Goal: Task Accomplishment & Management: Manage account settings

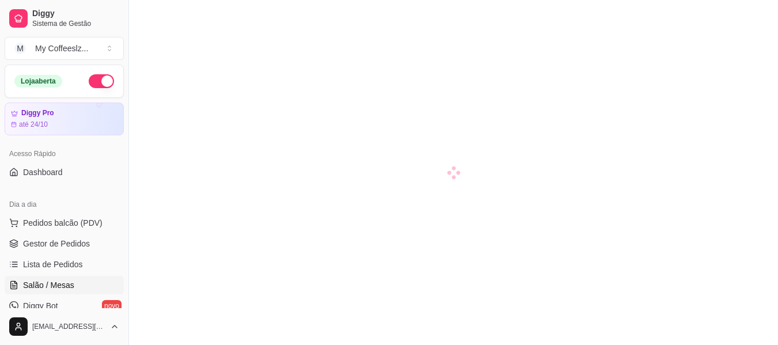
scroll to position [115, 0]
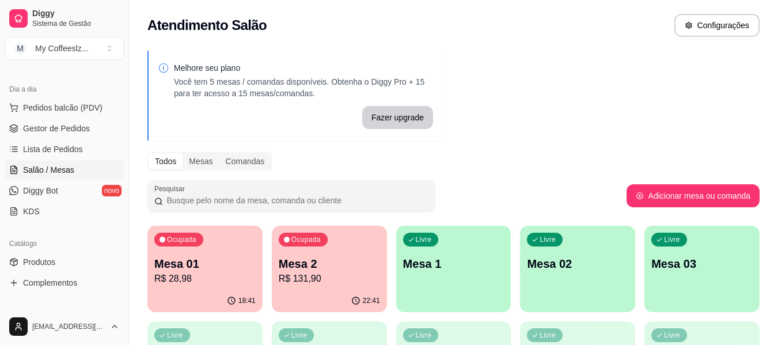
click at [74, 176] on link "Salão / Mesas" at bounding box center [64, 170] width 119 height 18
click at [624, 5] on div "Atendimento Salão Configurações" at bounding box center [453, 22] width 649 height 44
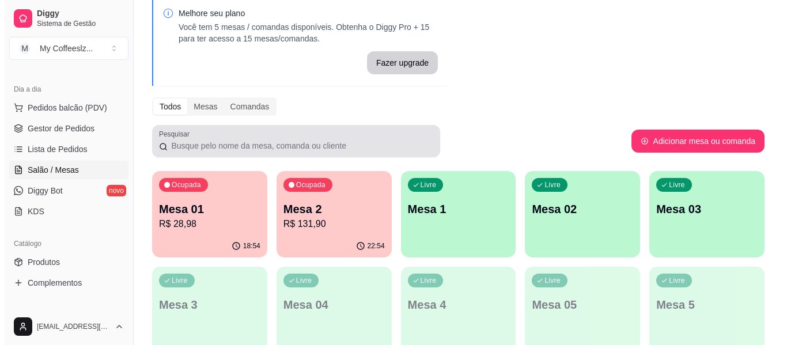
scroll to position [0, 0]
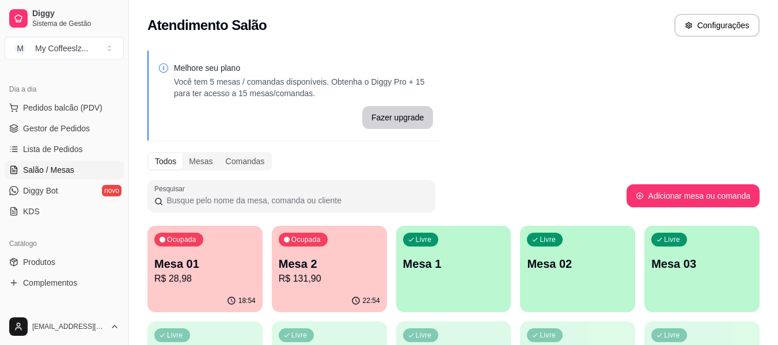
click at [331, 281] on p "R$ 131,90" at bounding box center [329, 279] width 101 height 14
click at [333, 279] on p "R$ 131,90" at bounding box center [329, 279] width 101 height 14
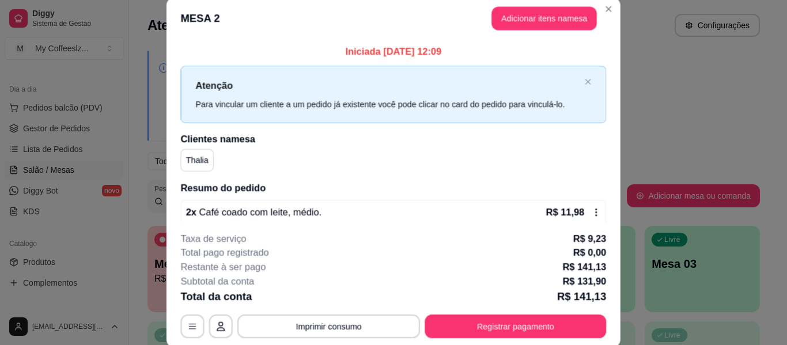
click at [333, 279] on div "Subtotal da conta R$ 131,90" at bounding box center [394, 281] width 426 height 14
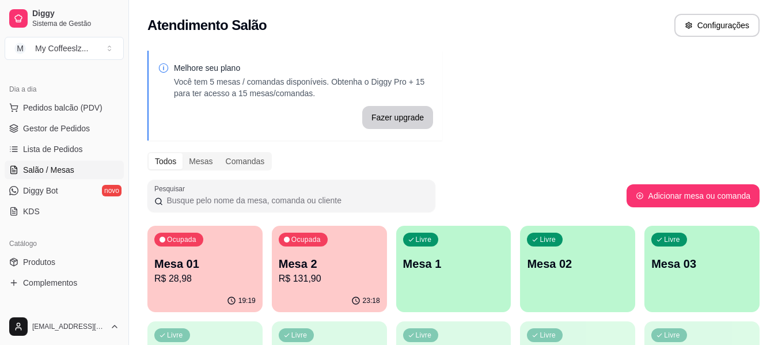
click at [237, 273] on p "R$ 28,98" at bounding box center [204, 279] width 101 height 14
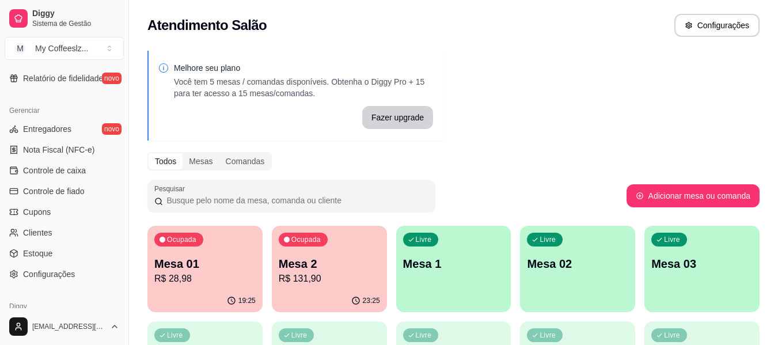
scroll to position [484, 0]
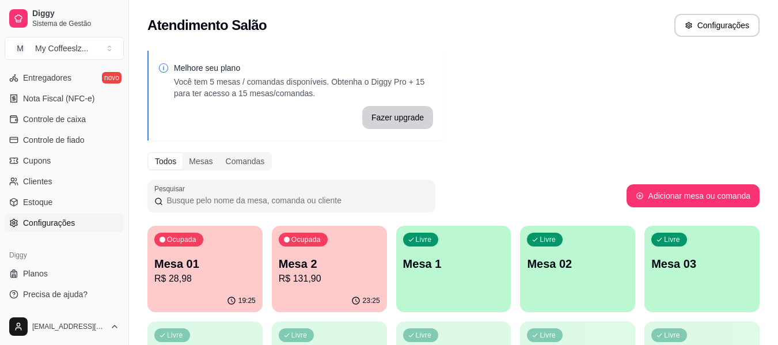
click at [48, 226] on span "Configurações" at bounding box center [49, 223] width 52 height 12
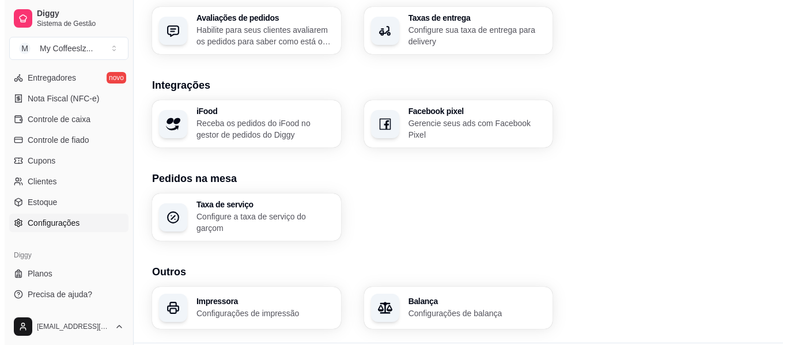
scroll to position [462, 0]
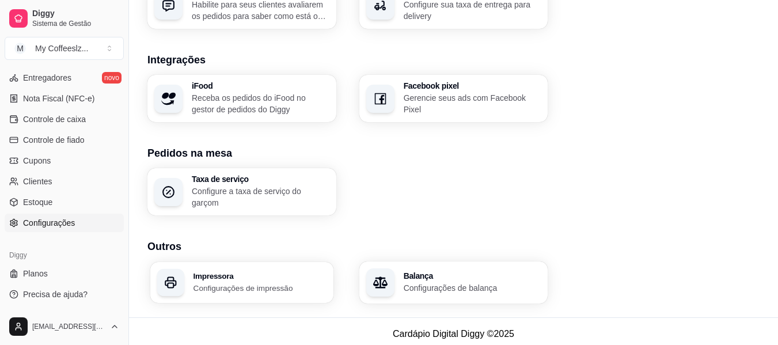
click at [267, 282] on p "Configurações de impressão" at bounding box center [260, 287] width 133 height 11
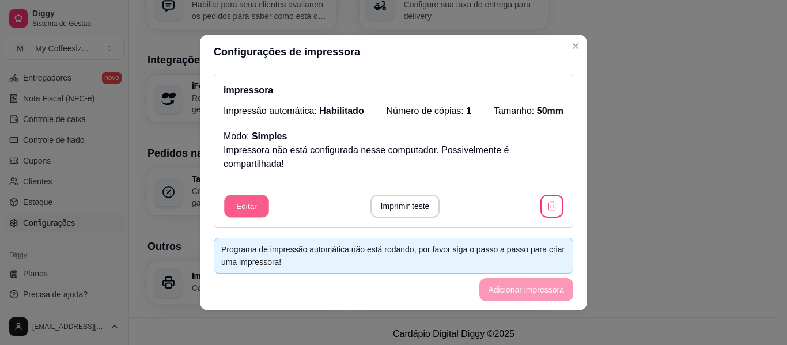
click at [243, 206] on button "Editar" at bounding box center [246, 206] width 45 height 22
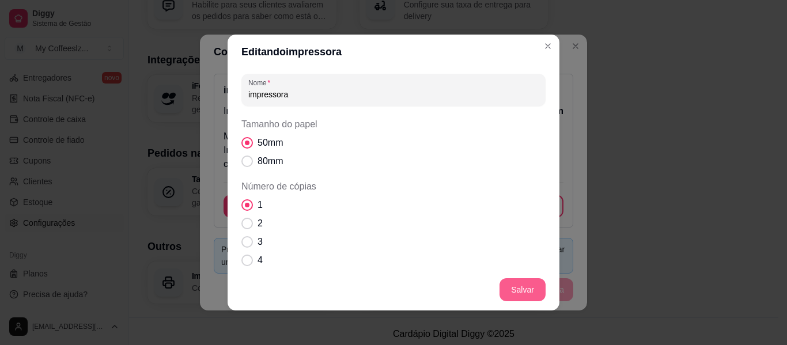
click at [517, 293] on footer "Salvar" at bounding box center [394, 289] width 332 height 41
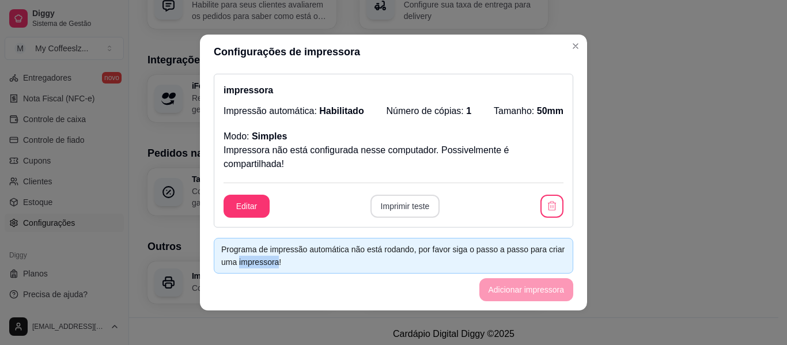
click at [402, 201] on button "Imprimir teste" at bounding box center [405, 206] width 70 height 23
